Goal: Transaction & Acquisition: Obtain resource

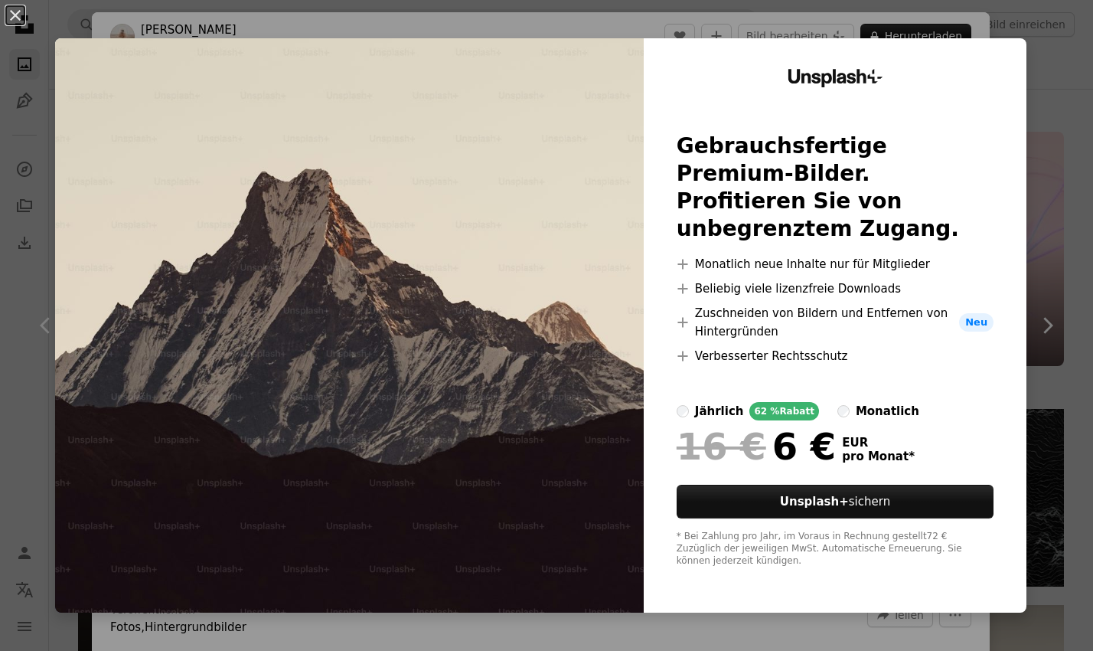
scroll to position [444, 0]
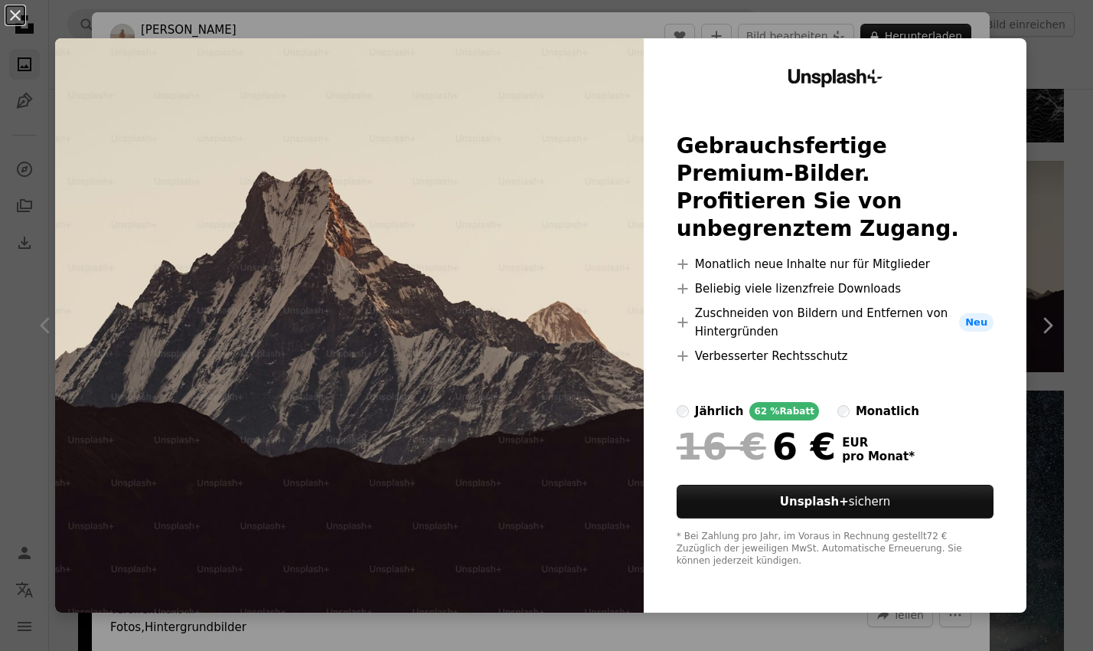
click at [1069, 123] on div "An X shape Unsplash+ Gebrauchsfertige Premium-Bilder. Profitieren Sie von unbeg…" at bounding box center [546, 325] width 1093 height 651
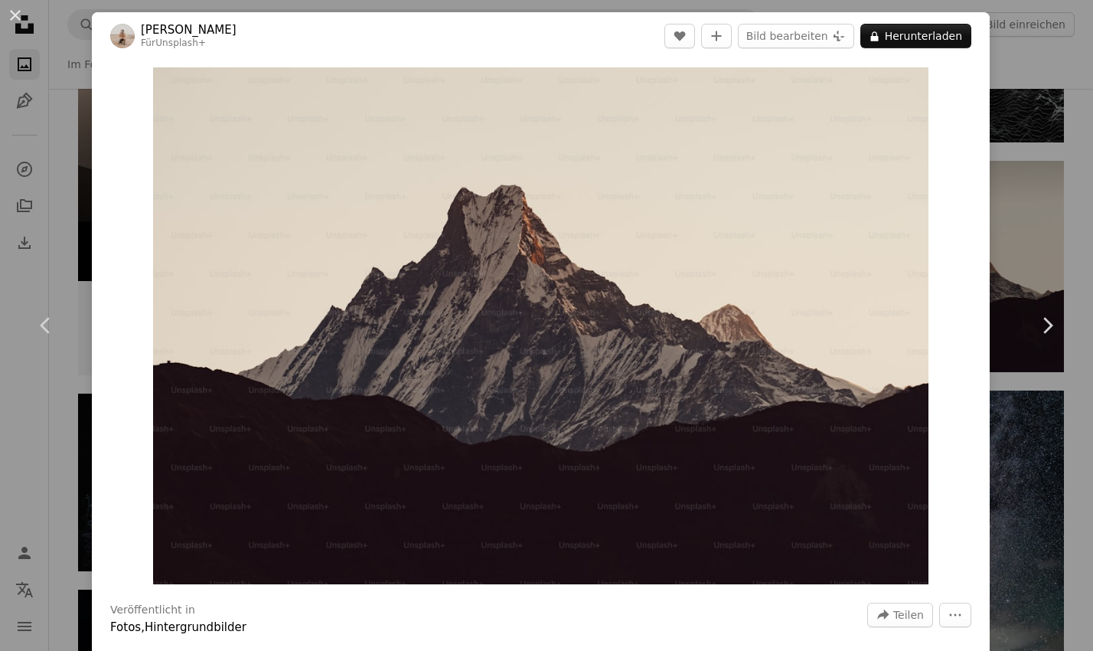
click at [1066, 87] on div "An X shape Chevron left Chevron right [PERSON_NAME] Für Unsplash+ A heart A plu…" at bounding box center [546, 325] width 1093 height 651
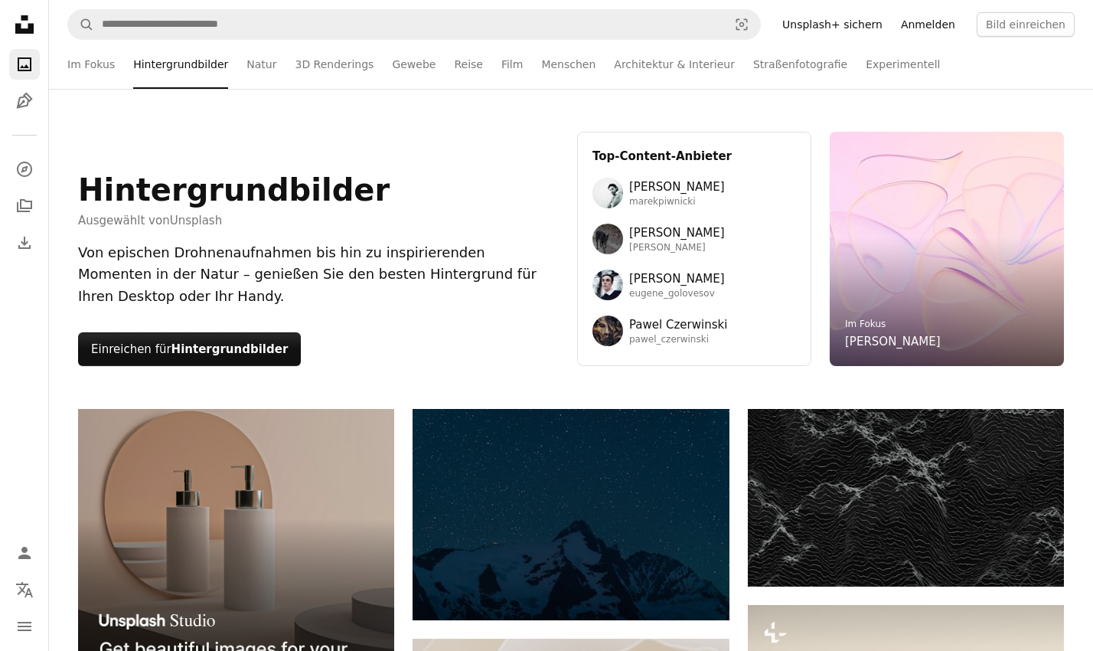
click at [900, 25] on link "Anmelden" at bounding box center [928, 24] width 73 height 24
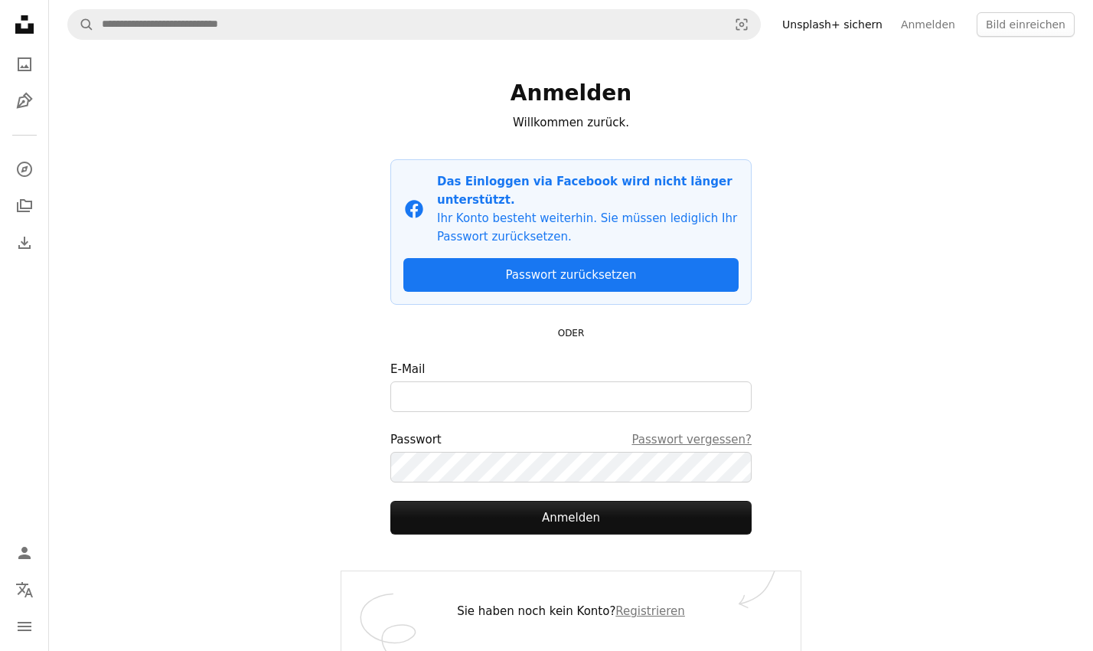
scroll to position [5, 0]
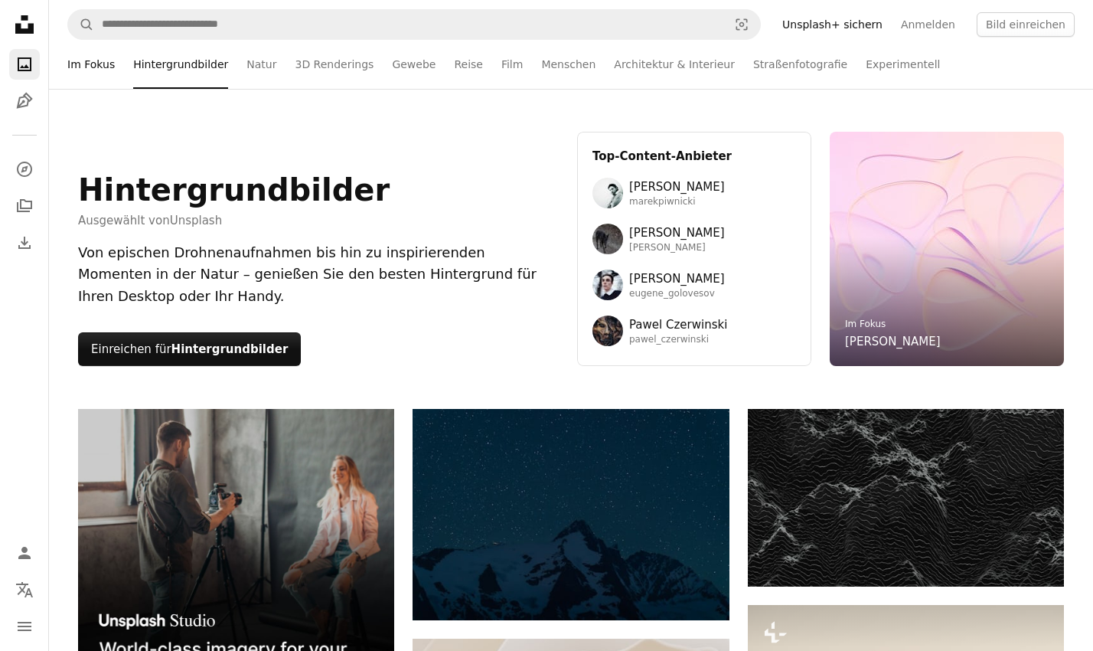
click at [99, 64] on link "Im Fokus" at bounding box center [90, 64] width 47 height 49
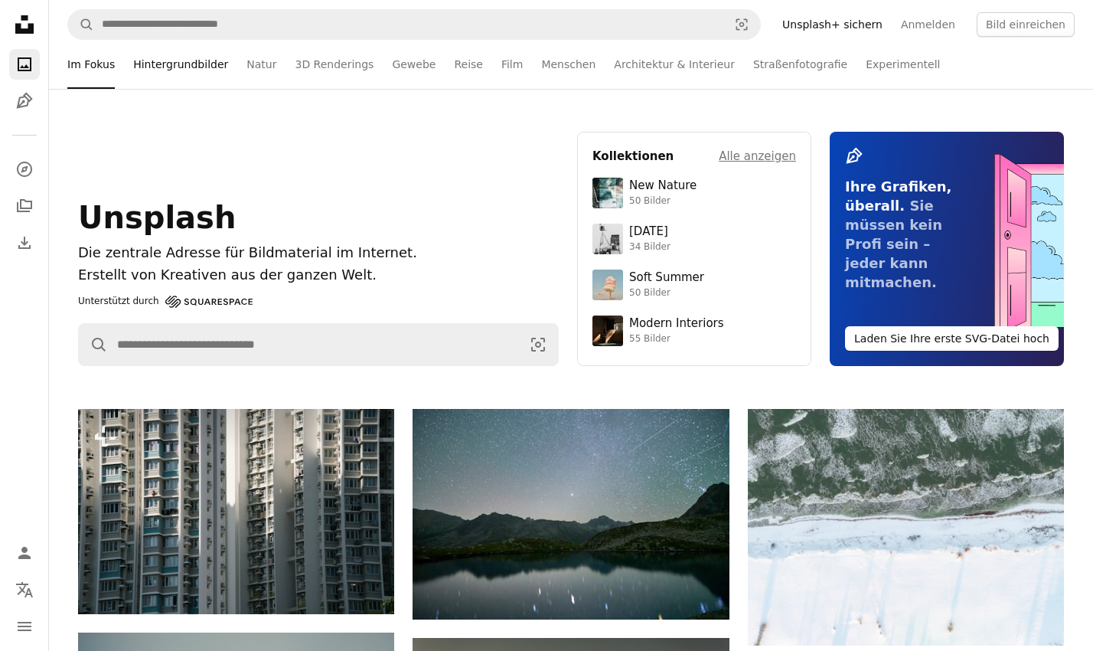
click at [174, 67] on link "Hintergrundbilder" at bounding box center [180, 64] width 95 height 49
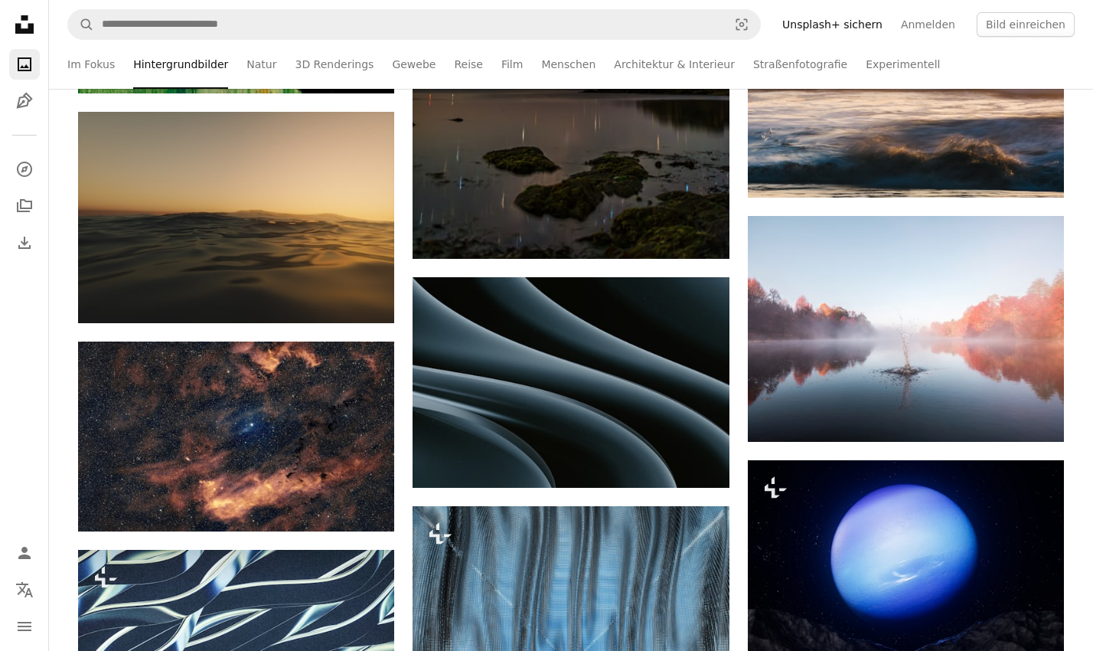
scroll to position [12673, 0]
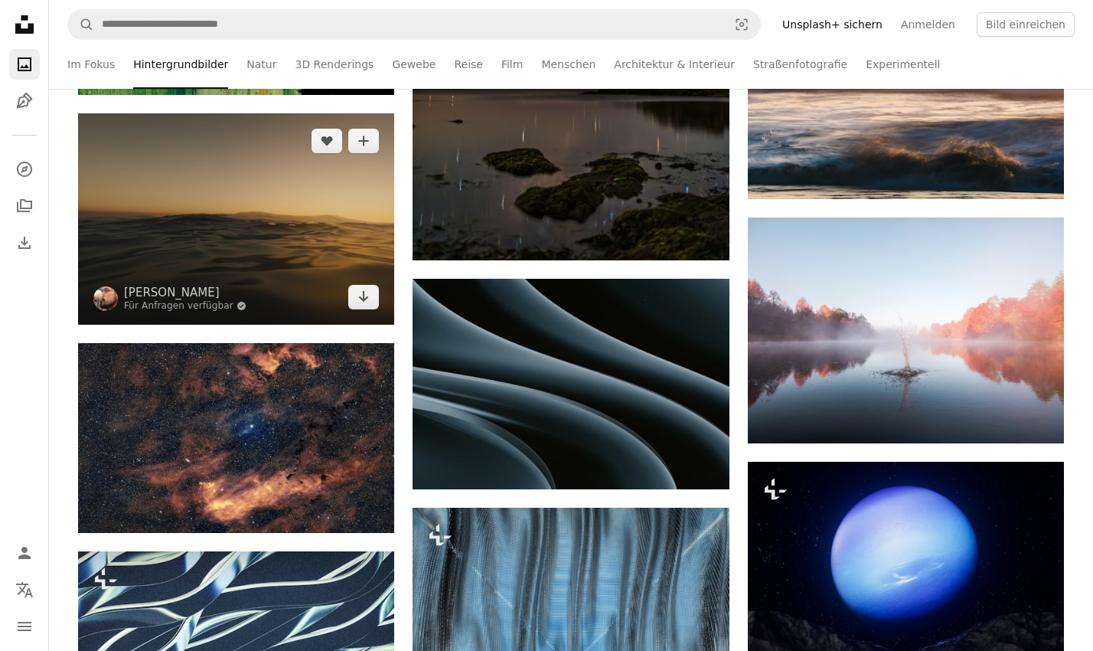
click at [199, 263] on img at bounding box center [236, 218] width 316 height 211
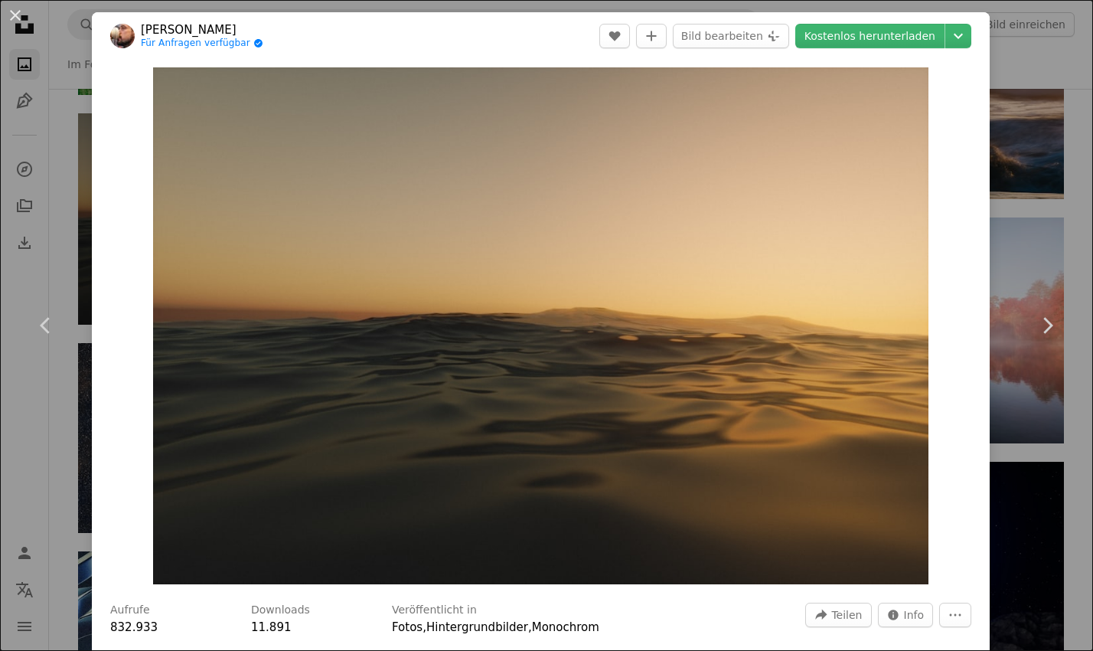
click at [1053, 405] on div "An X shape Chevron left Chevron right [PERSON_NAME] Für Anfragen verfügbar A ch…" at bounding box center [546, 325] width 1093 height 651
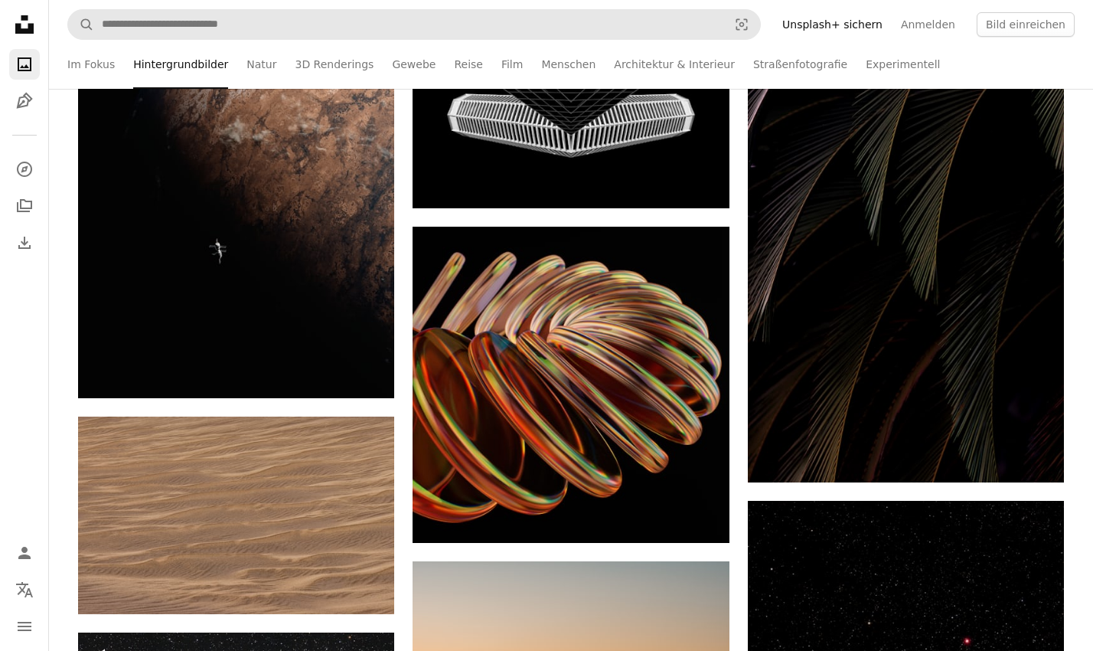
scroll to position [24319, 0]
